Goal: Navigation & Orientation: Go to known website

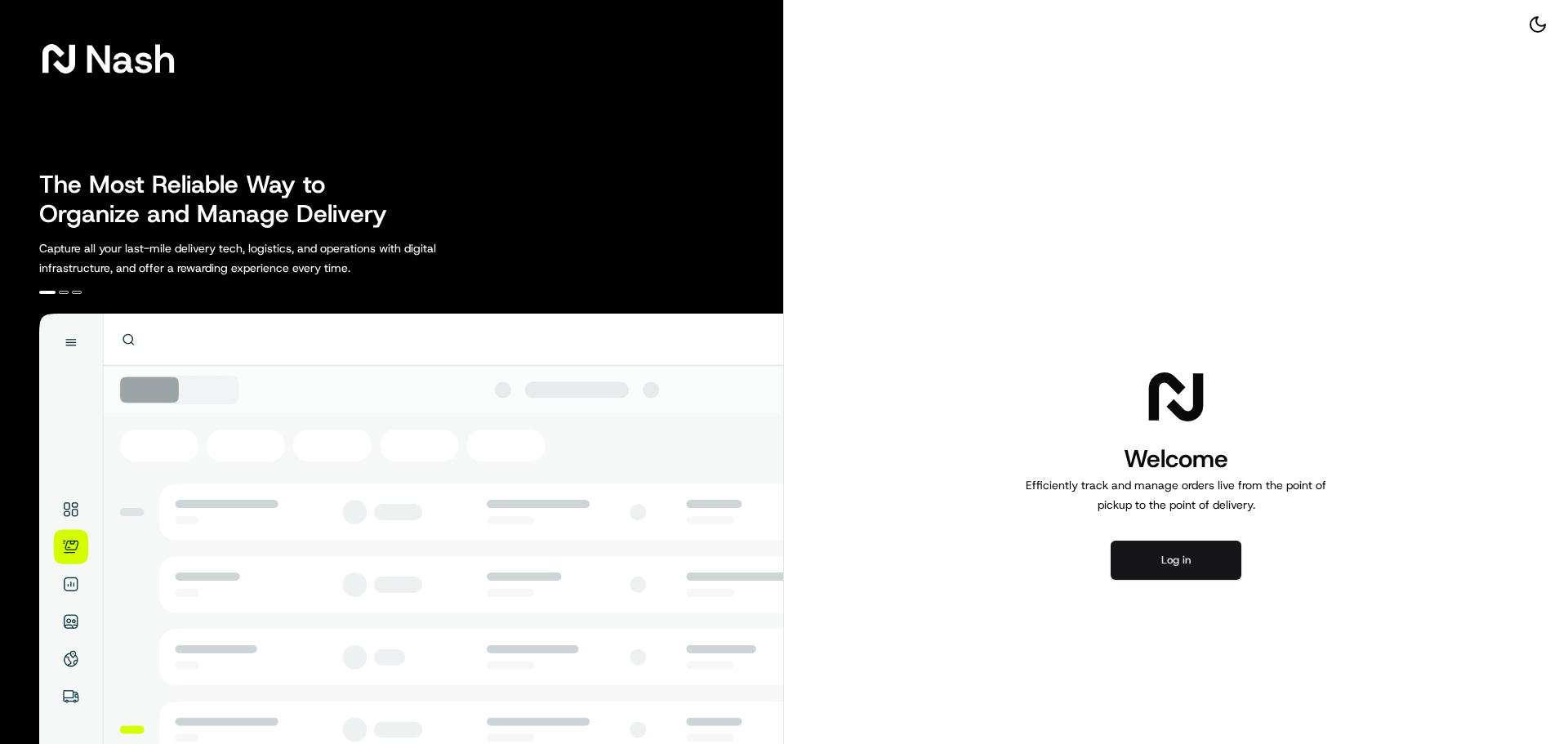
click at [1172, 562] on button "Log in" at bounding box center [1176, 560] width 131 height 40
